Goal: Complete application form

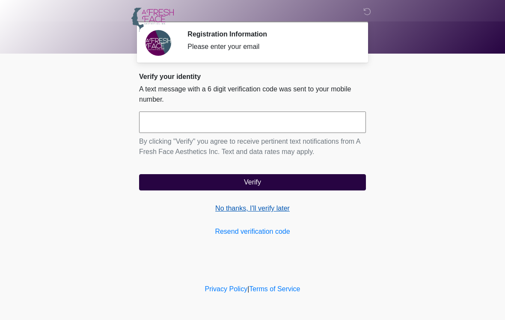
click at [262, 209] on link "No thanks, I'll verify later" at bounding box center [252, 208] width 227 height 10
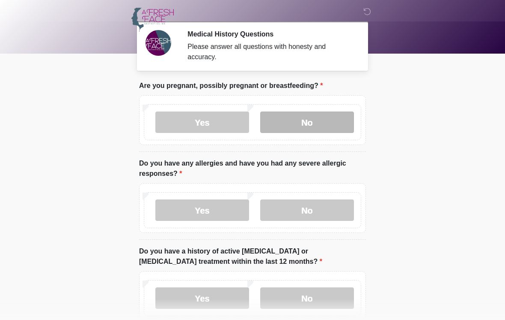
click at [320, 125] on label "No" at bounding box center [307, 121] width 94 height 21
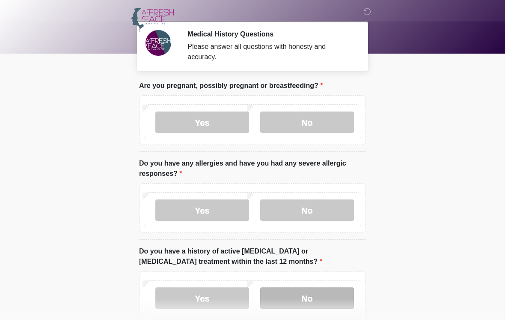
click at [314, 295] on label "No" at bounding box center [307, 297] width 94 height 21
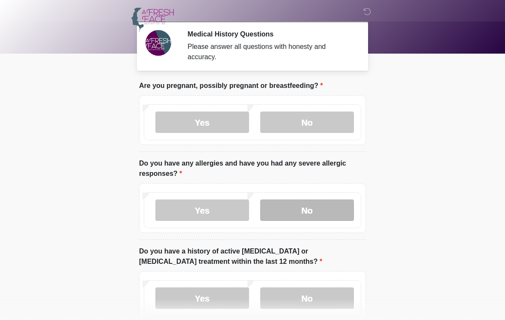
click at [330, 208] on label "No" at bounding box center [307, 209] width 94 height 21
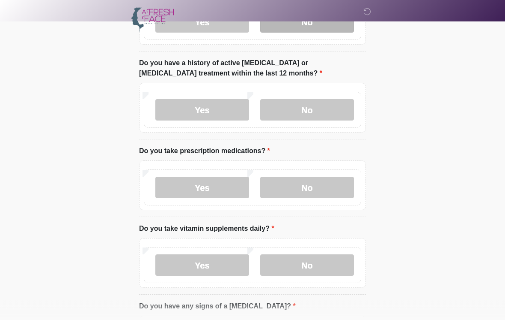
scroll to position [189, 0]
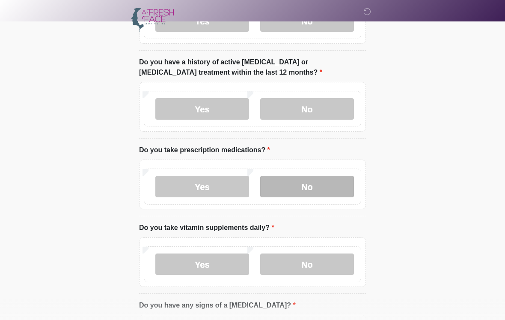
click at [330, 192] on label "No" at bounding box center [307, 186] width 94 height 21
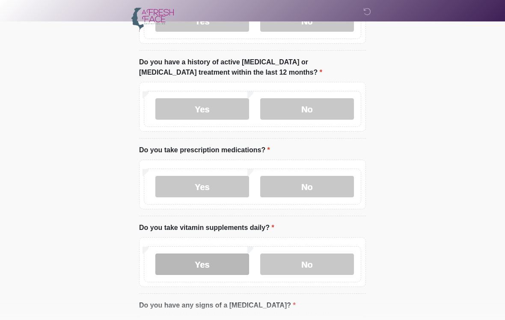
click at [230, 266] on label "Yes" at bounding box center [202, 263] width 94 height 21
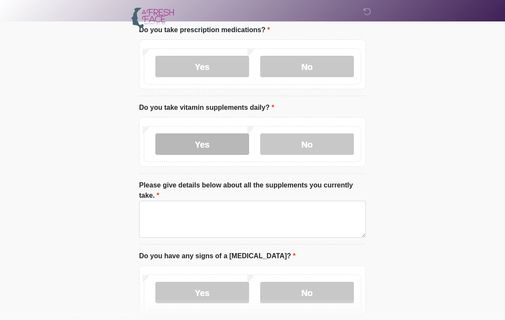
scroll to position [315, 0]
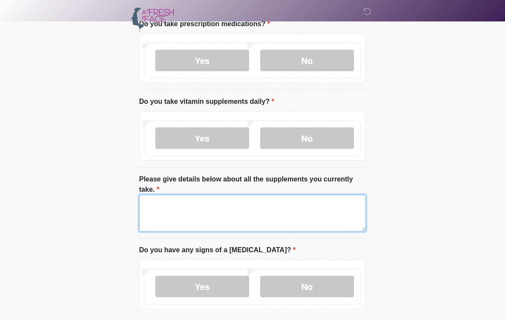
click at [160, 214] on textarea "Please give details below about all the supplements you currently take." at bounding box center [252, 212] width 227 height 37
type textarea "*"
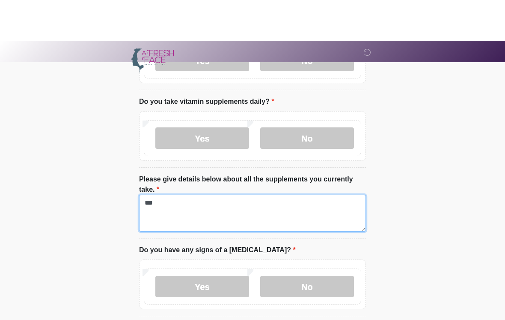
scroll to position [357, 0]
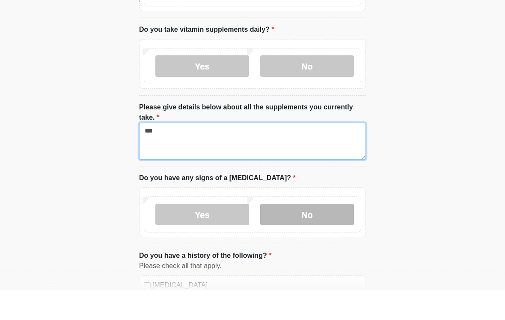
type textarea "***"
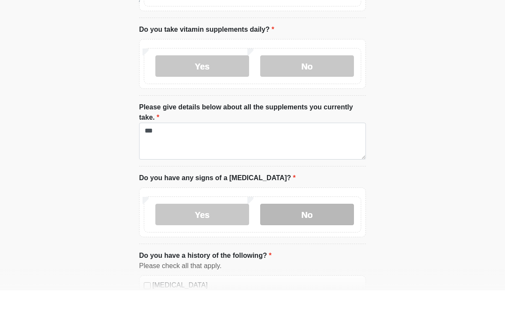
click at [320, 233] on label "No" at bounding box center [307, 243] width 94 height 21
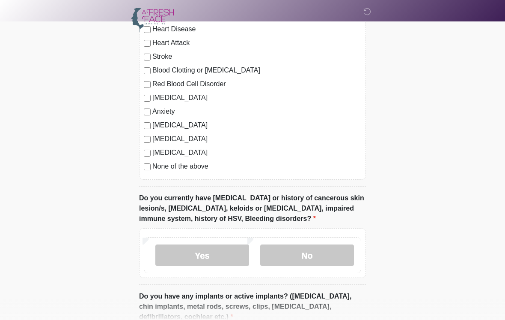
scroll to position [665, 0]
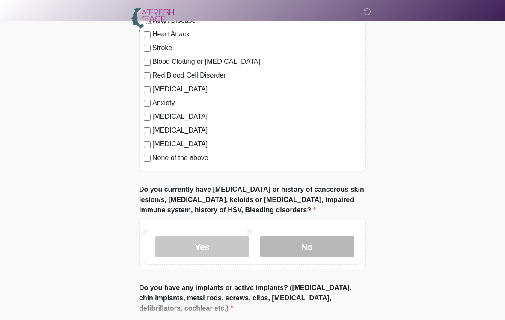
click at [329, 240] on label "No" at bounding box center [307, 246] width 94 height 21
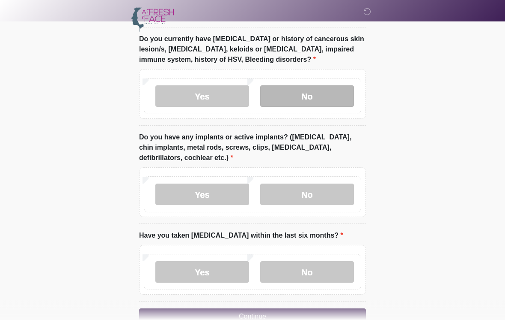
scroll to position [819, 0]
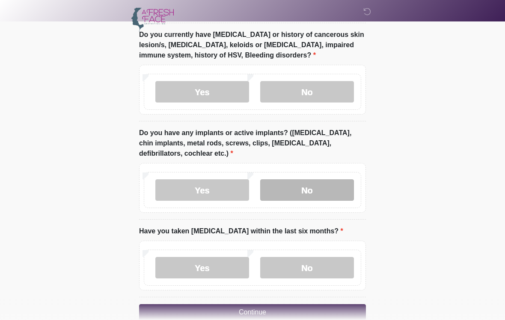
click at [334, 186] on label "No" at bounding box center [307, 189] width 94 height 21
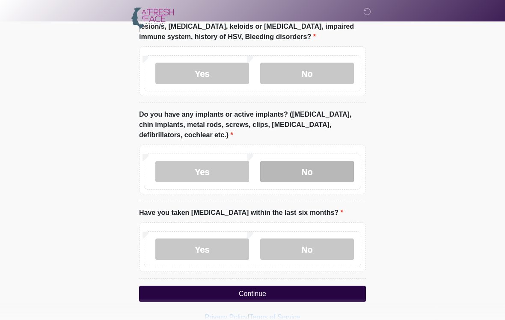
scroll to position [851, 0]
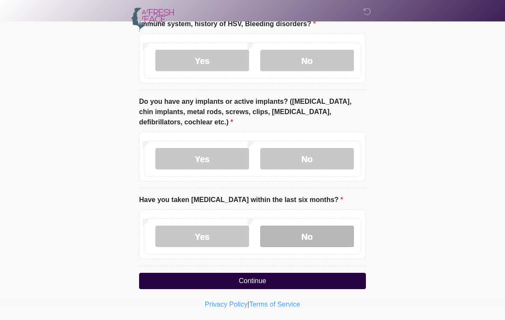
click at [339, 228] on label "No" at bounding box center [307, 235] width 94 height 21
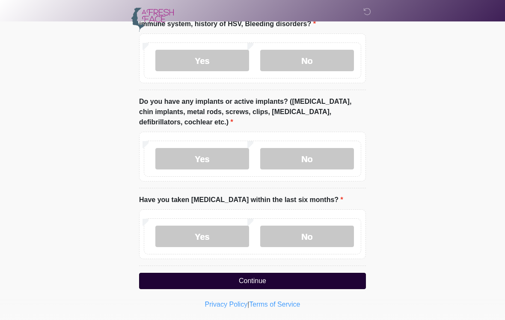
click at [339, 277] on button "Continue" at bounding box center [252, 280] width 227 height 16
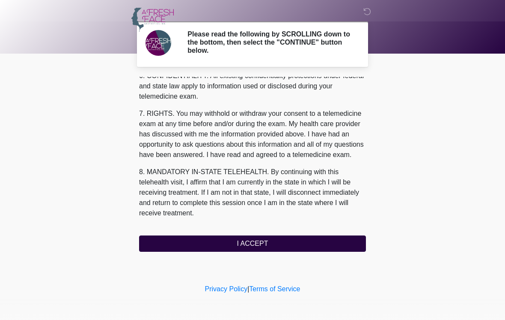
scroll to position [359, 0]
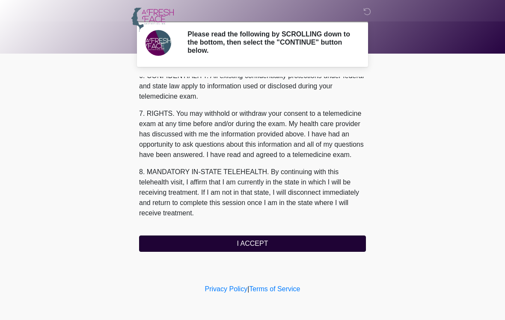
click at [311, 245] on button "I ACCEPT" at bounding box center [252, 243] width 227 height 16
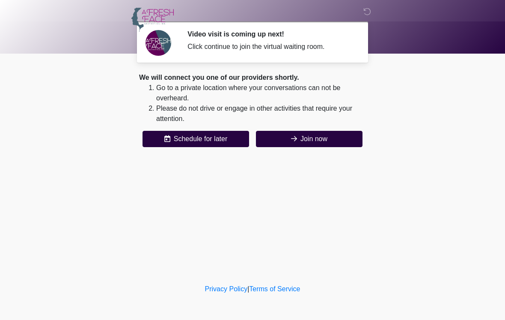
click at [294, 132] on button "Join now" at bounding box center [309, 139] width 107 height 16
